Goal: Register for event/course

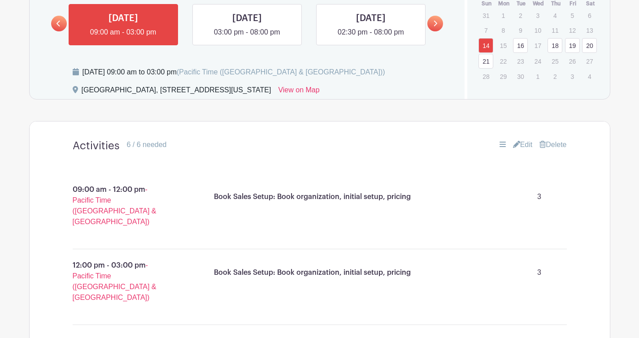
scroll to position [419, 0]
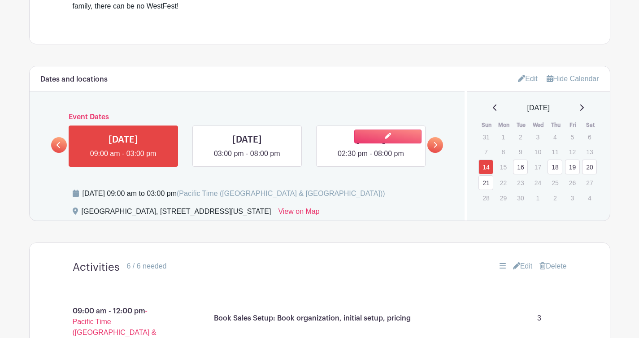
click at [371, 159] on link at bounding box center [371, 159] width 0 height 0
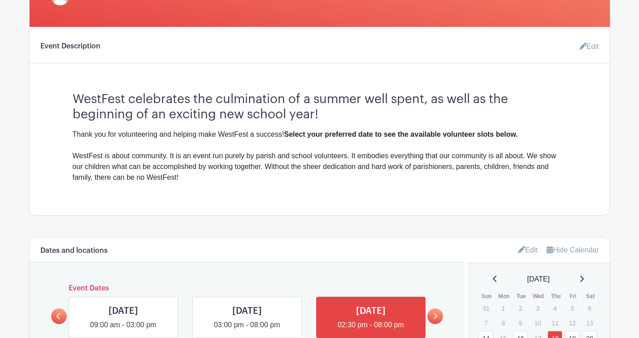
scroll to position [430, 0]
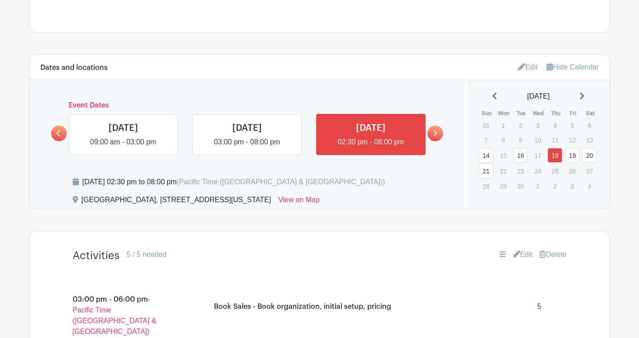
click at [438, 137] on link at bounding box center [436, 134] width 16 height 16
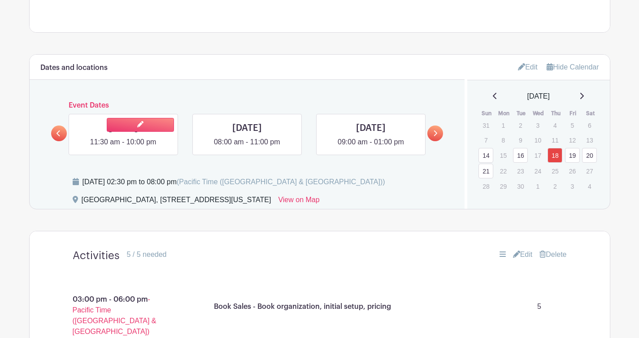
click at [123, 148] on link at bounding box center [123, 148] width 0 height 0
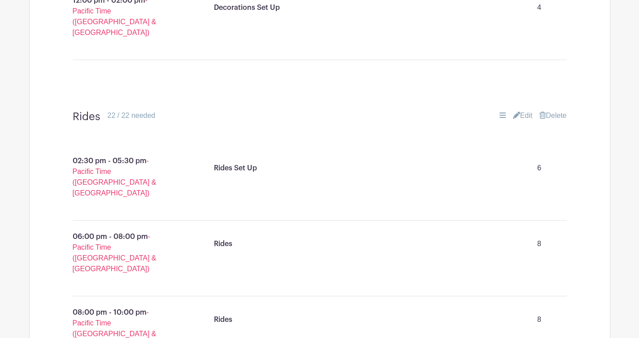
scroll to position [730, 0]
